Goal: Task Accomplishment & Management: Complete application form

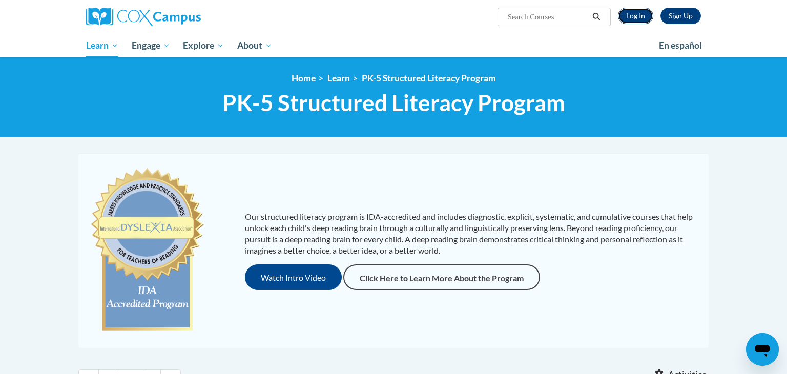
click at [644, 9] on link "Log In" at bounding box center [635, 16] width 35 height 16
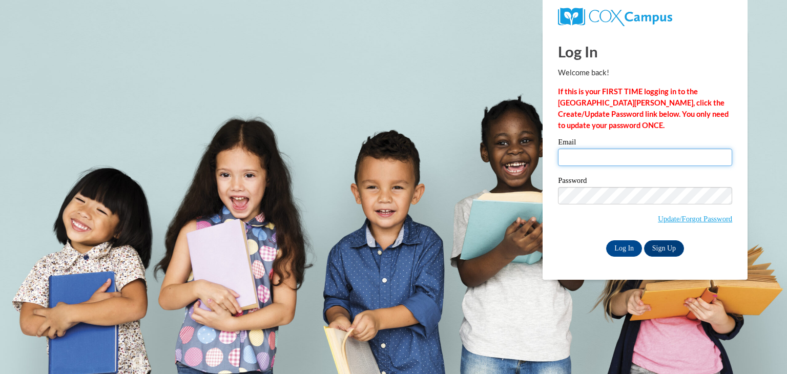
click at [608, 153] on input "Email" at bounding box center [645, 157] width 174 height 17
type input "techmeiersaman@aasd.k12.wi.us"
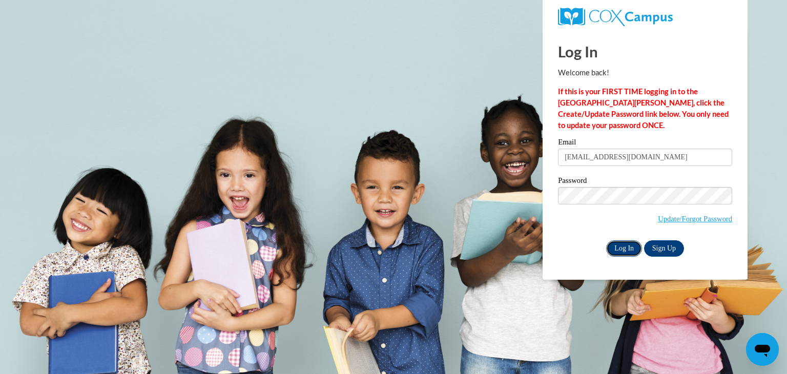
click at [632, 246] on input "Log In" at bounding box center [624, 248] width 36 height 16
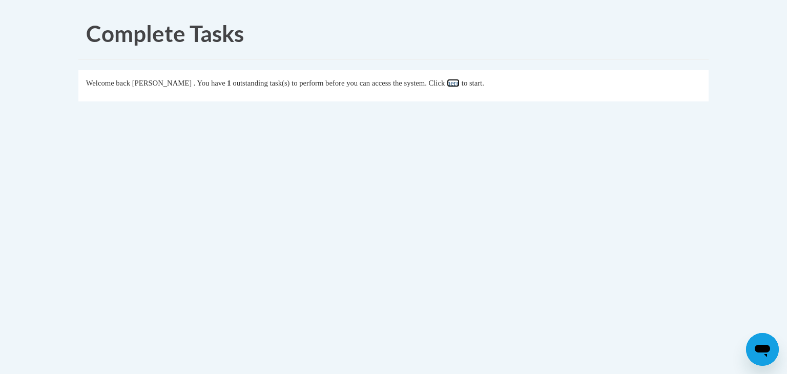
click at [459, 86] on link "here" at bounding box center [453, 83] width 13 height 8
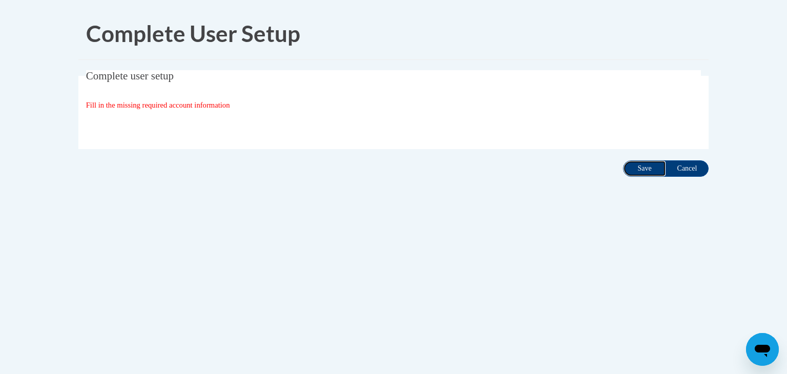
click at [638, 168] on input "Save" at bounding box center [644, 168] width 43 height 16
click at [694, 171] on input "Cancel" at bounding box center [686, 168] width 43 height 16
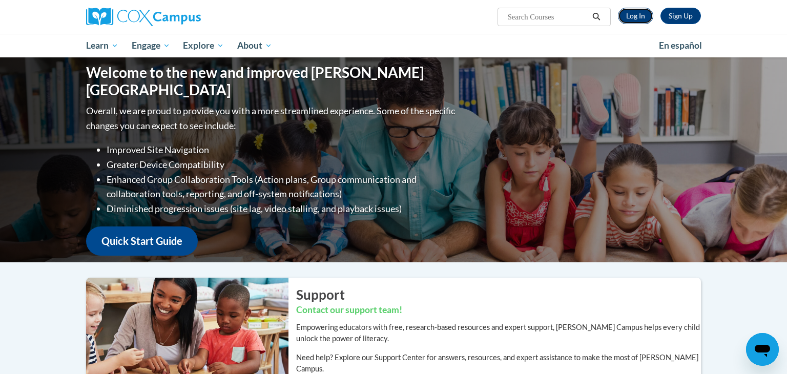
click at [627, 15] on link "Log In" at bounding box center [635, 16] width 35 height 16
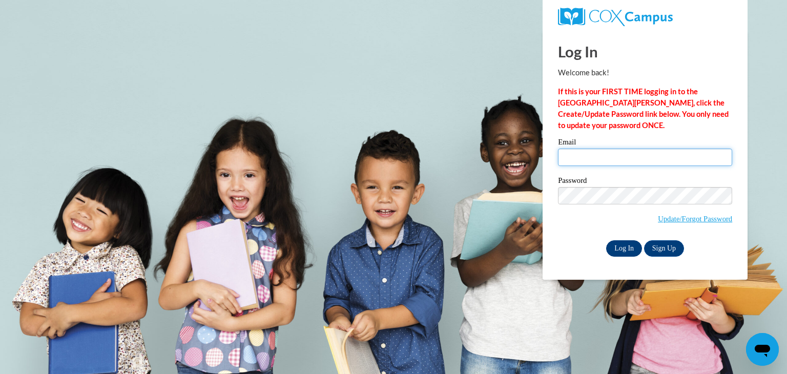
type input "[EMAIL_ADDRESS][DOMAIN_NAME]"
click at [611, 246] on input "Log In" at bounding box center [624, 248] width 36 height 16
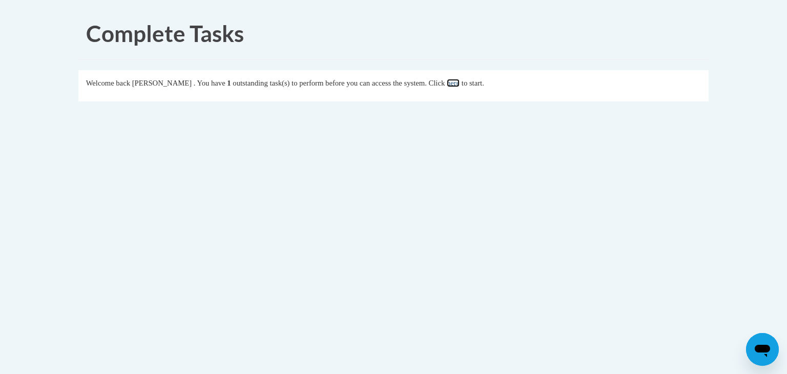
click at [459, 85] on link "here" at bounding box center [453, 83] width 13 height 8
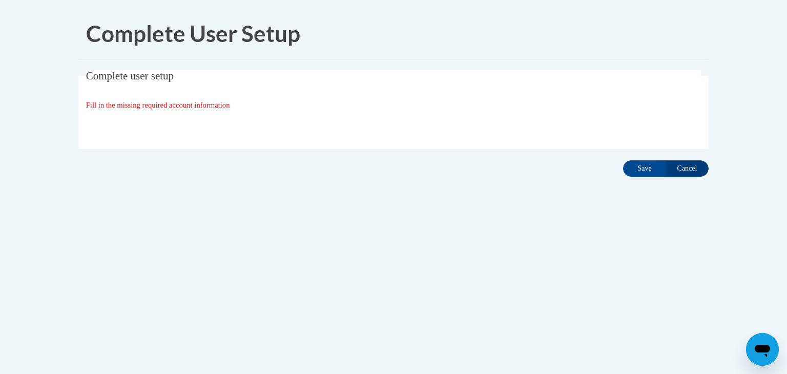
click at [149, 128] on div "Organization State and County | Estado y Condado de la organización Select Stat…" at bounding box center [393, 126] width 615 height 20
click at [112, 118] on div "Organization State and County | Estado y Condado de la organización Select Stat…" at bounding box center [393, 126] width 615 height 20
